Goal: Task Accomplishment & Management: Manage account settings

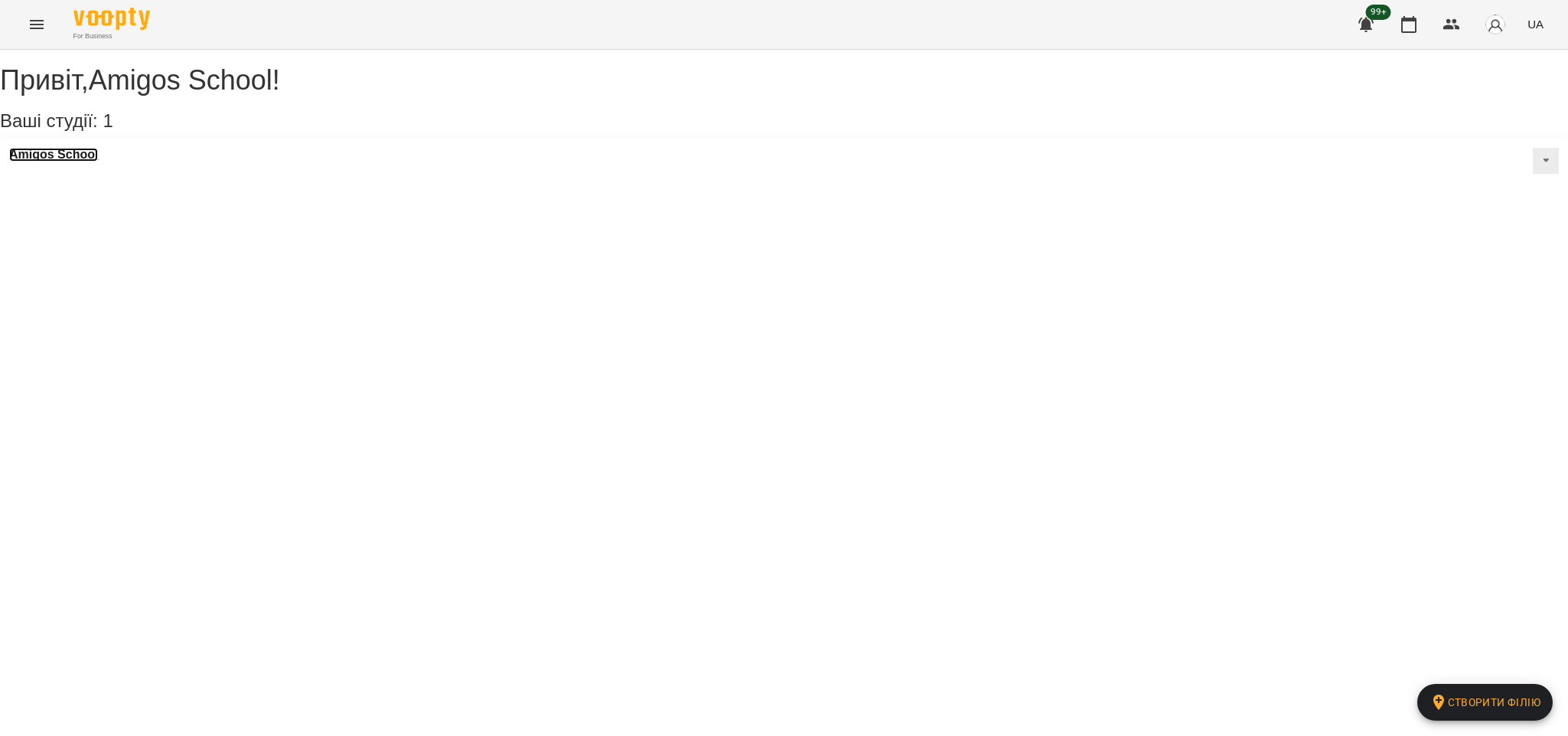
click at [90, 161] on h3 "Amigos School" at bounding box center [53, 154] width 89 height 14
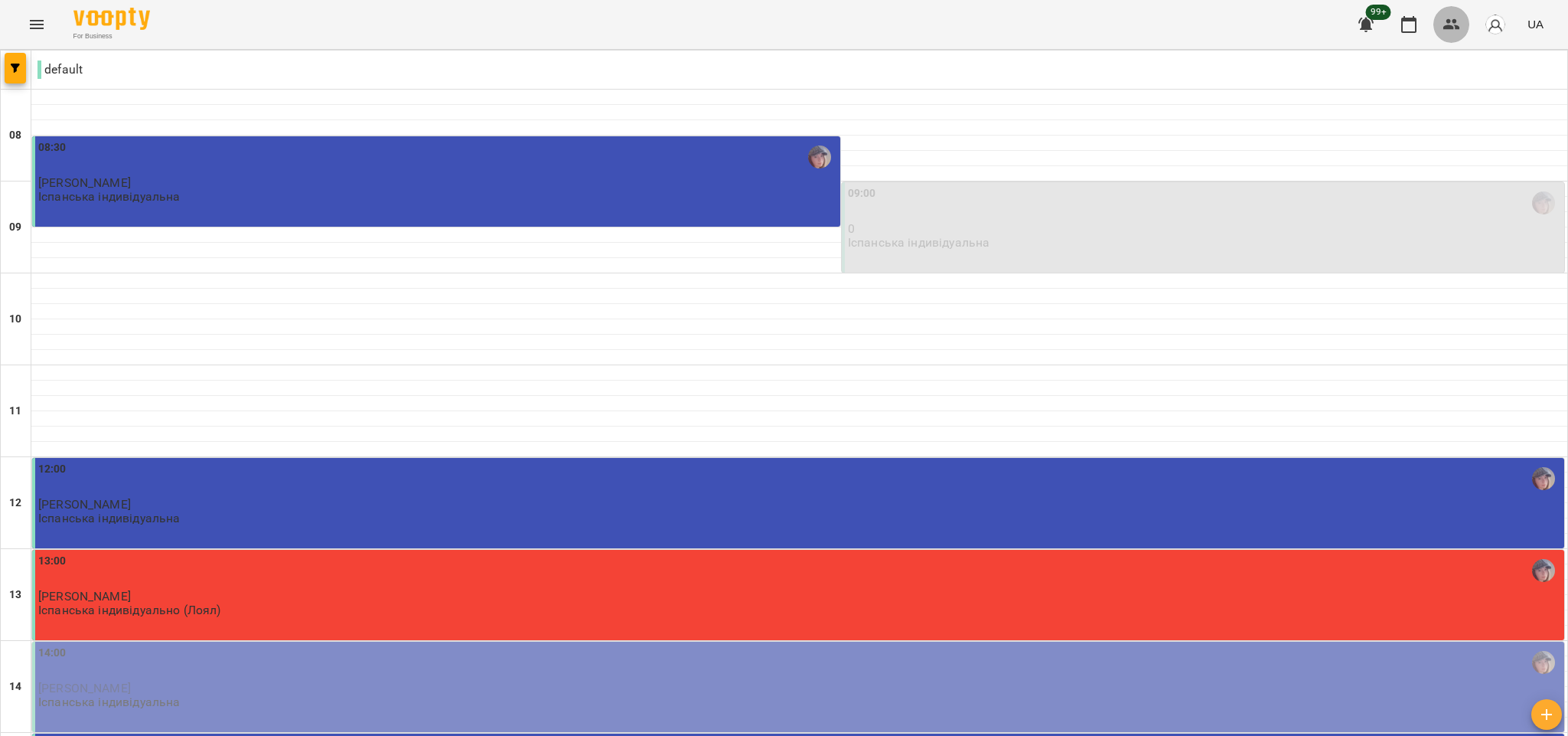
click at [1445, 19] on icon "button" at bounding box center [1452, 24] width 19 height 19
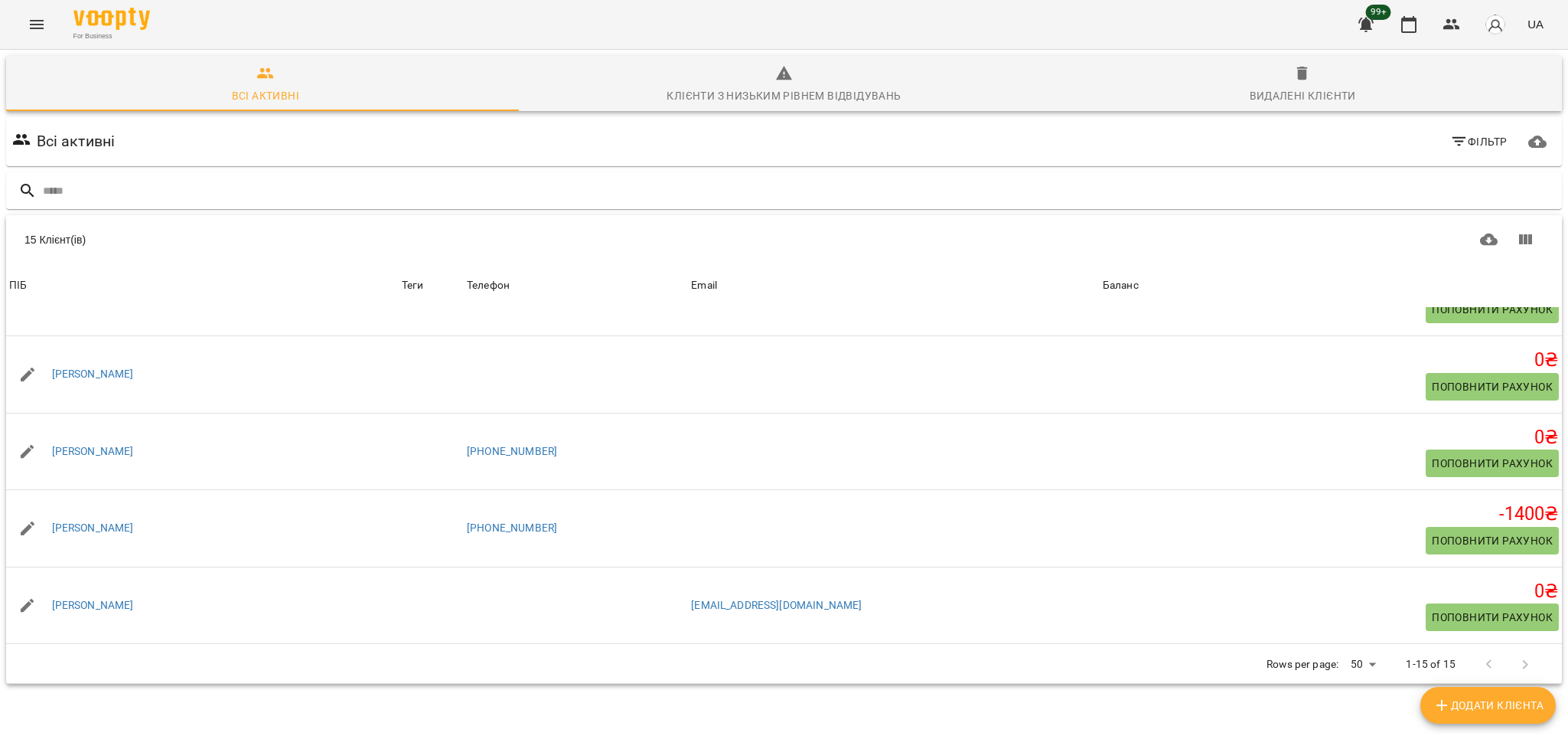
scroll to position [393, 0]
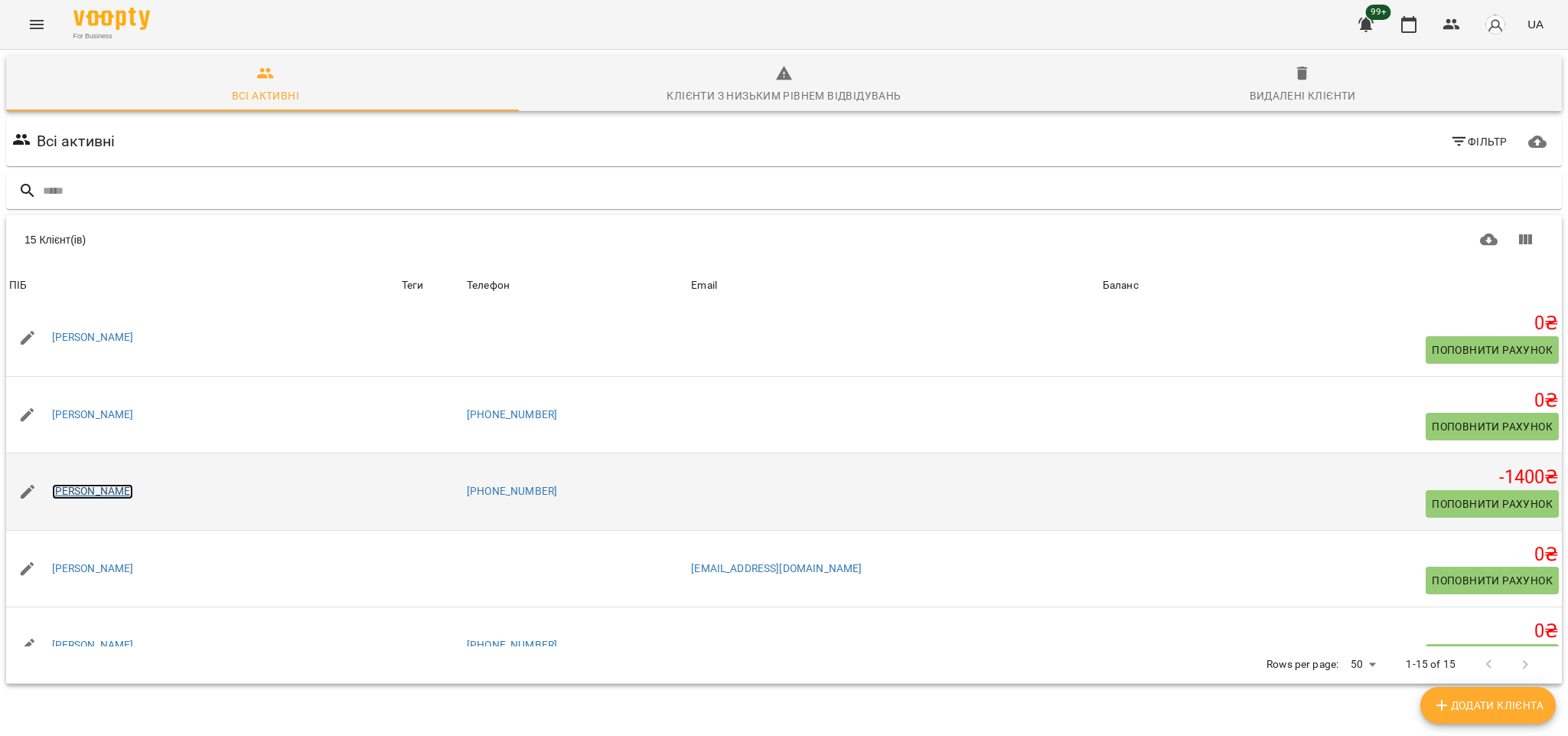
click at [77, 492] on link "[PERSON_NAME]" at bounding box center [94, 491] width 82 height 15
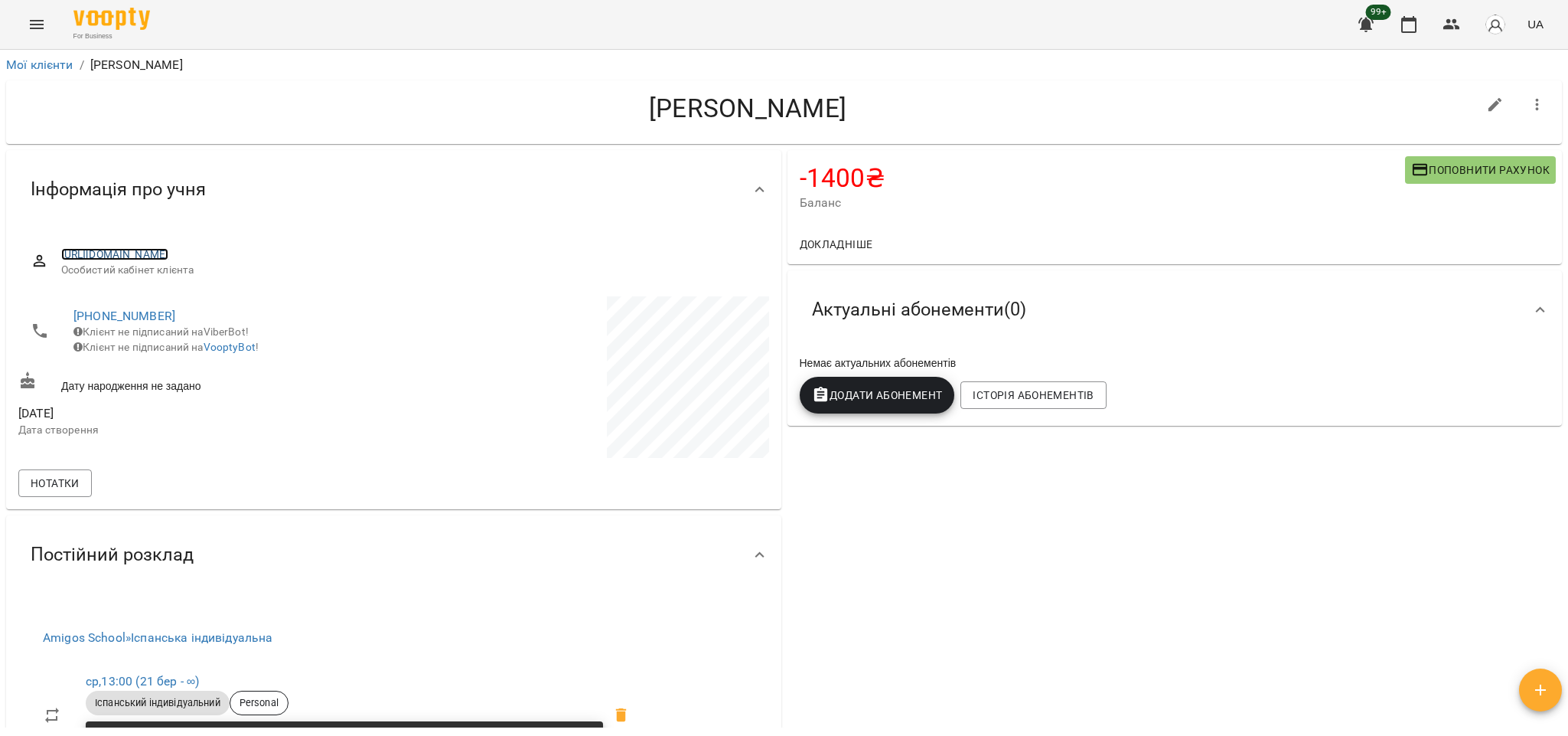
click at [169, 250] on link "[URL][DOMAIN_NAME]" at bounding box center [115, 253] width 108 height 12
